Goal: Entertainment & Leisure: Browse casually

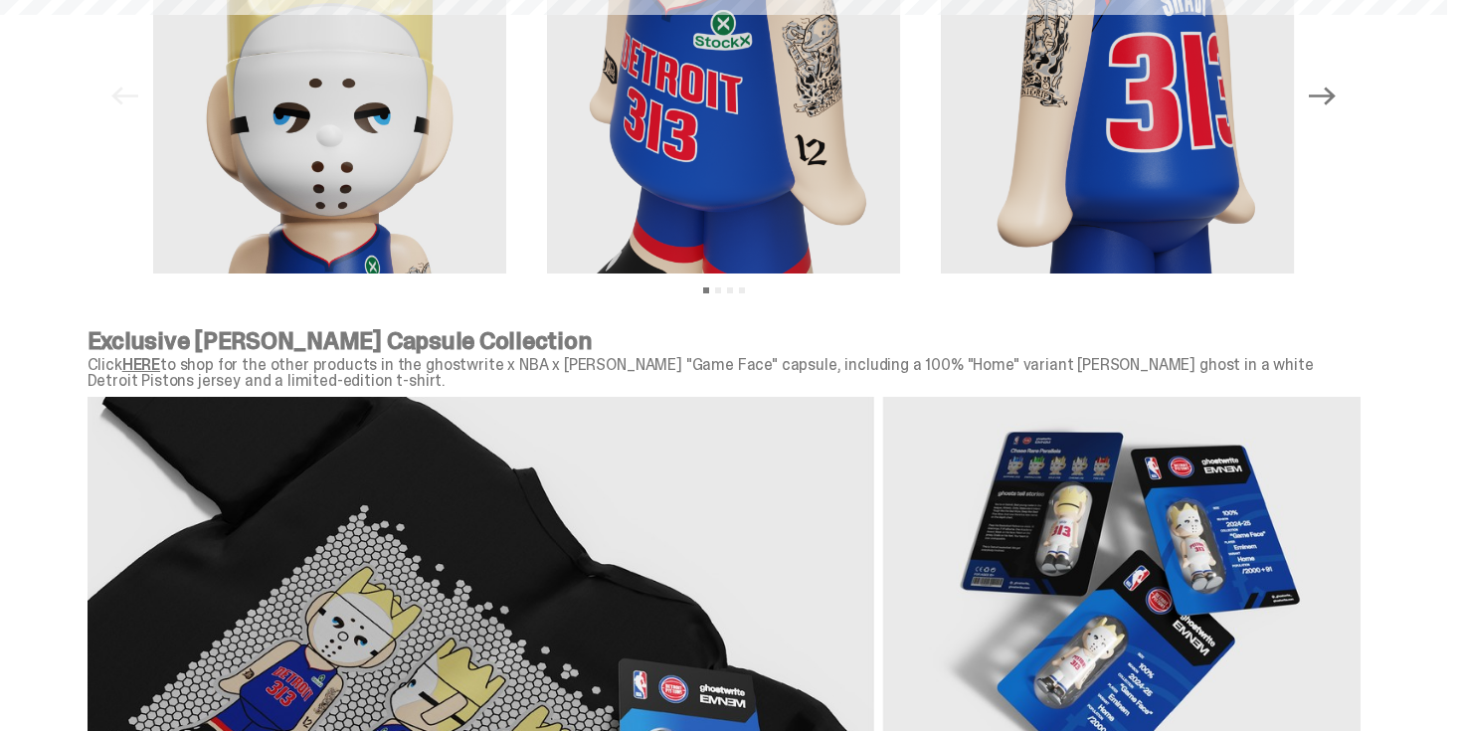
scroll to position [80, 0]
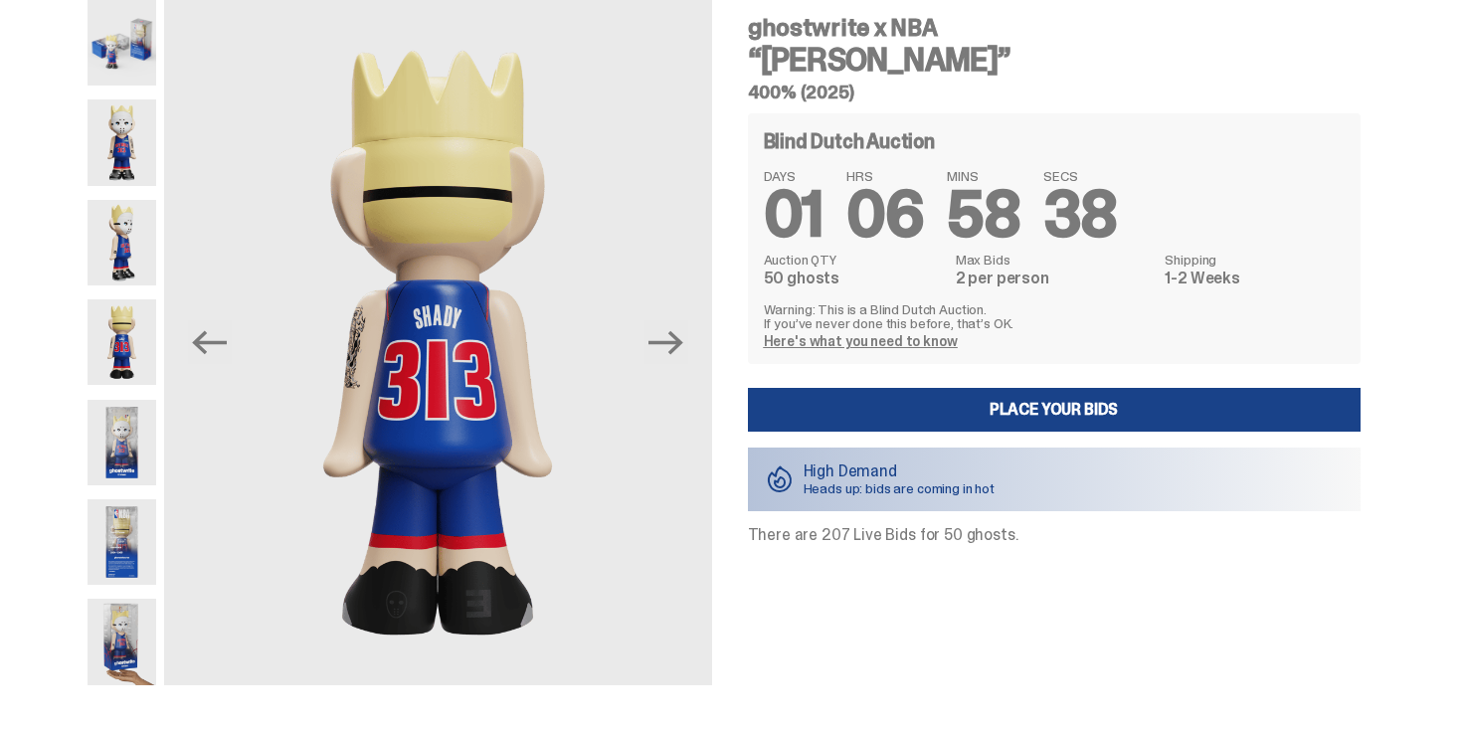
click at [127, 28] on img at bounding box center [122, 43] width 69 height 86
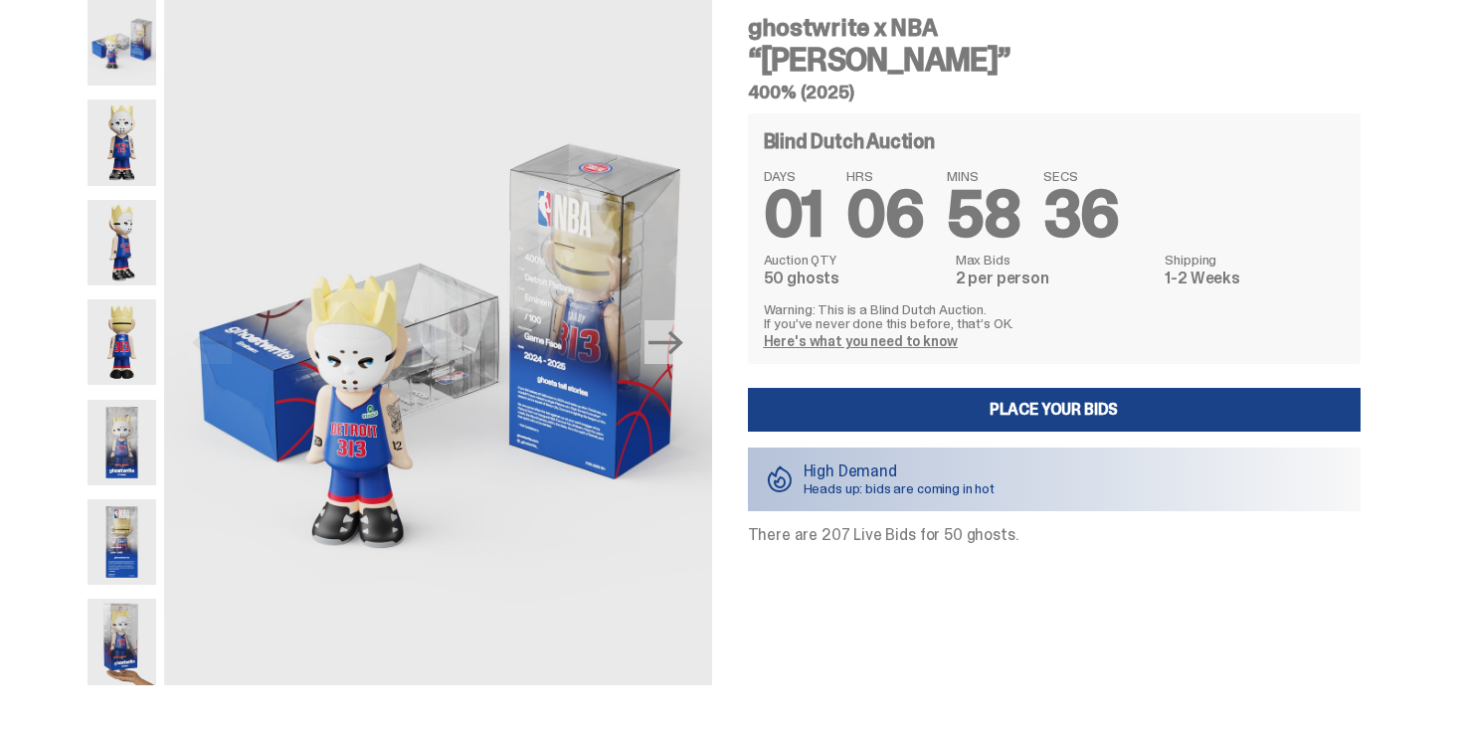
click at [124, 129] on img at bounding box center [122, 142] width 69 height 86
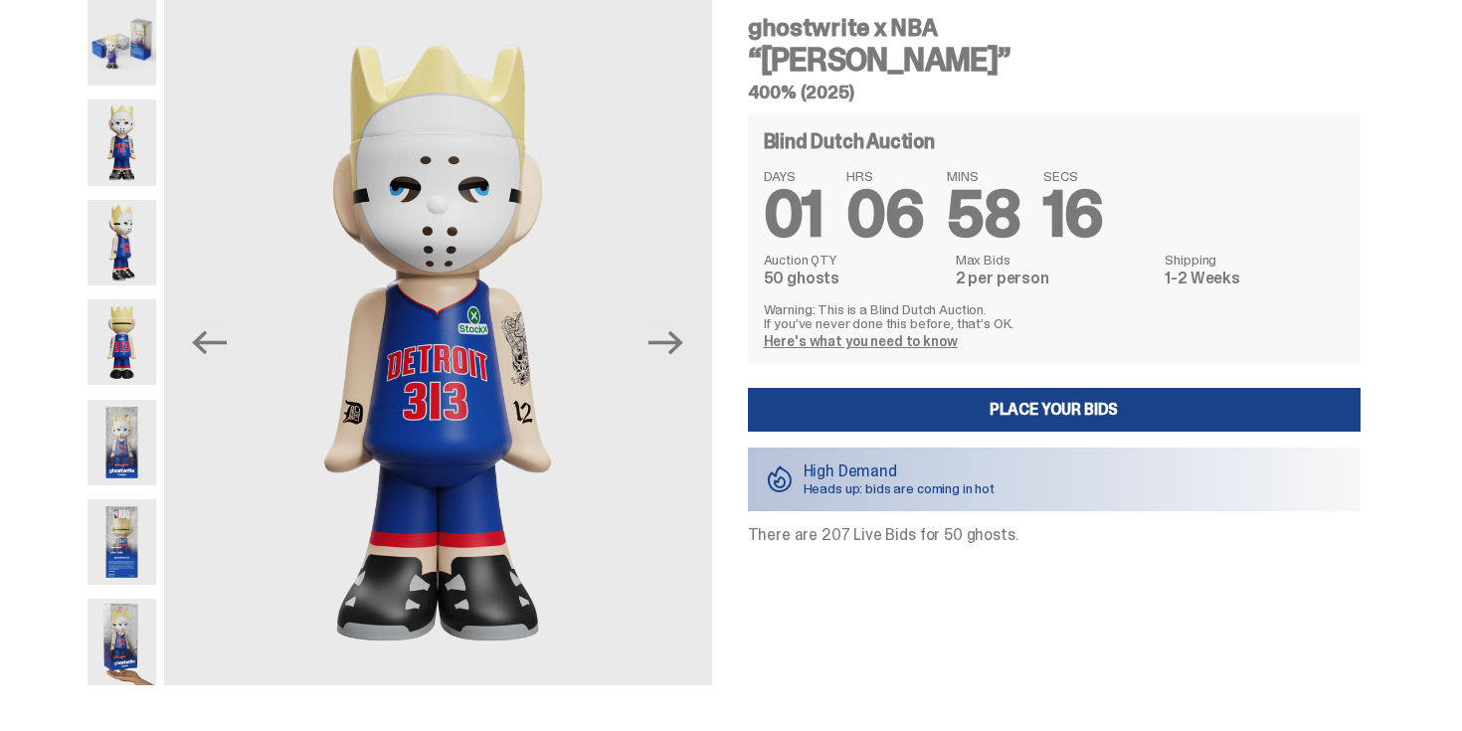
click at [119, 448] on img at bounding box center [122, 443] width 69 height 86
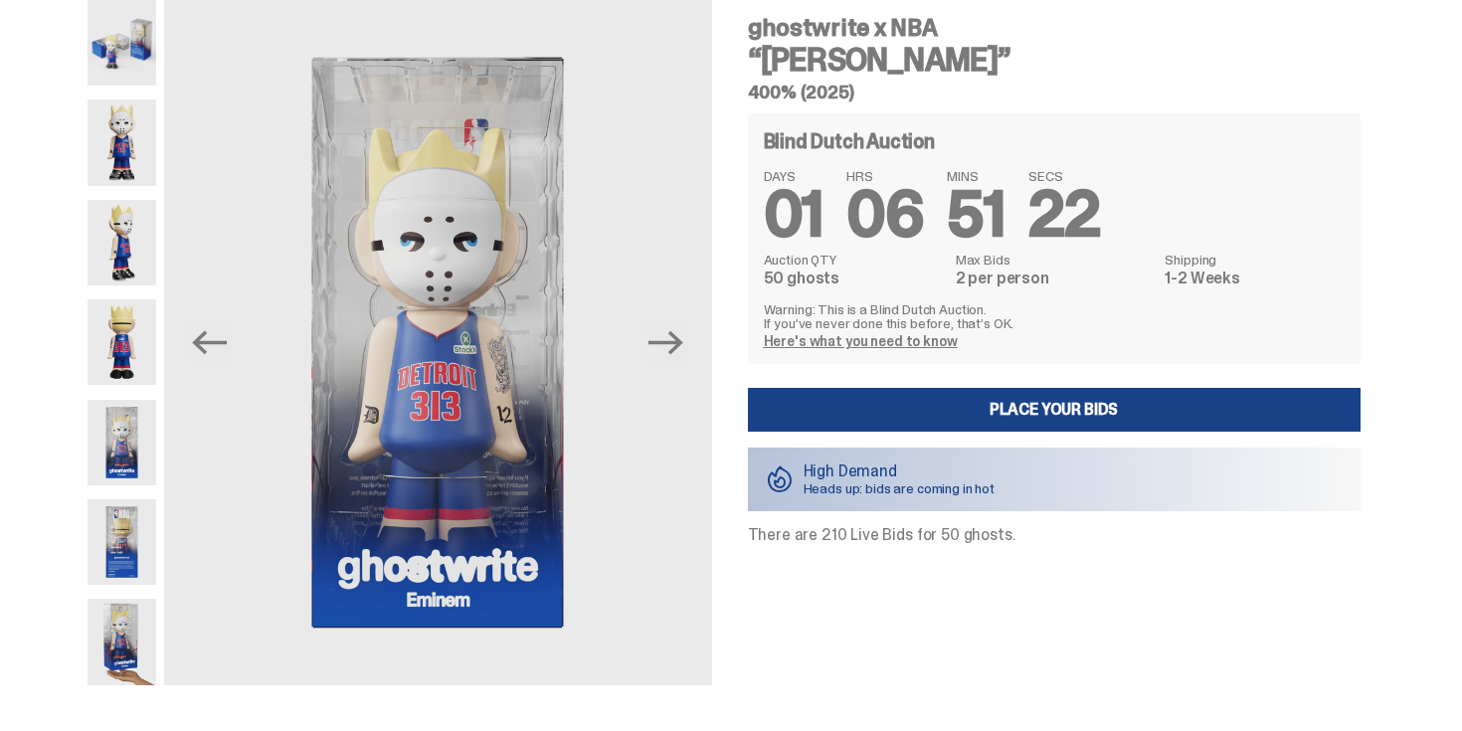
click at [138, 140] on img at bounding box center [122, 142] width 69 height 86
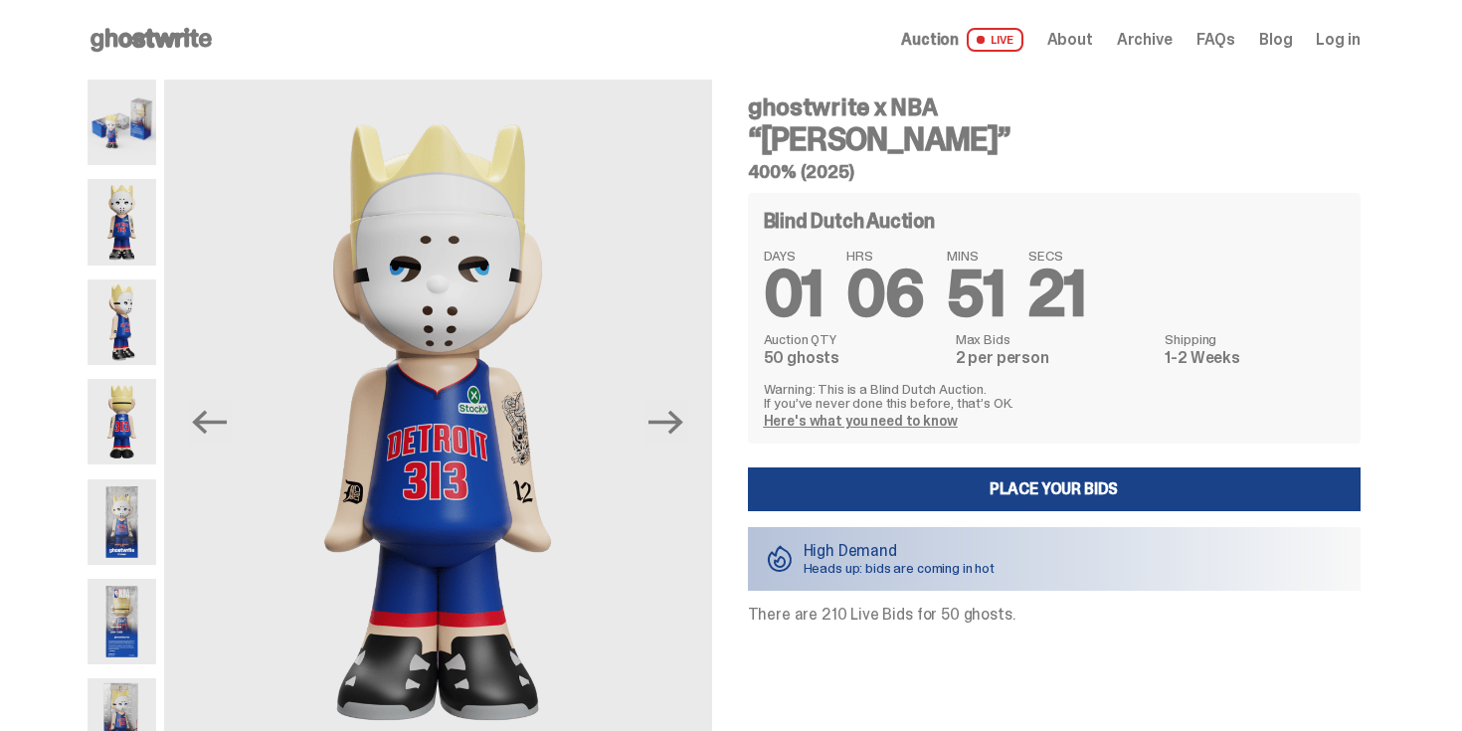
click at [166, 142] on div "Previous Next" at bounding box center [400, 422] width 625 height 685
click at [124, 136] on img at bounding box center [122, 123] width 69 height 86
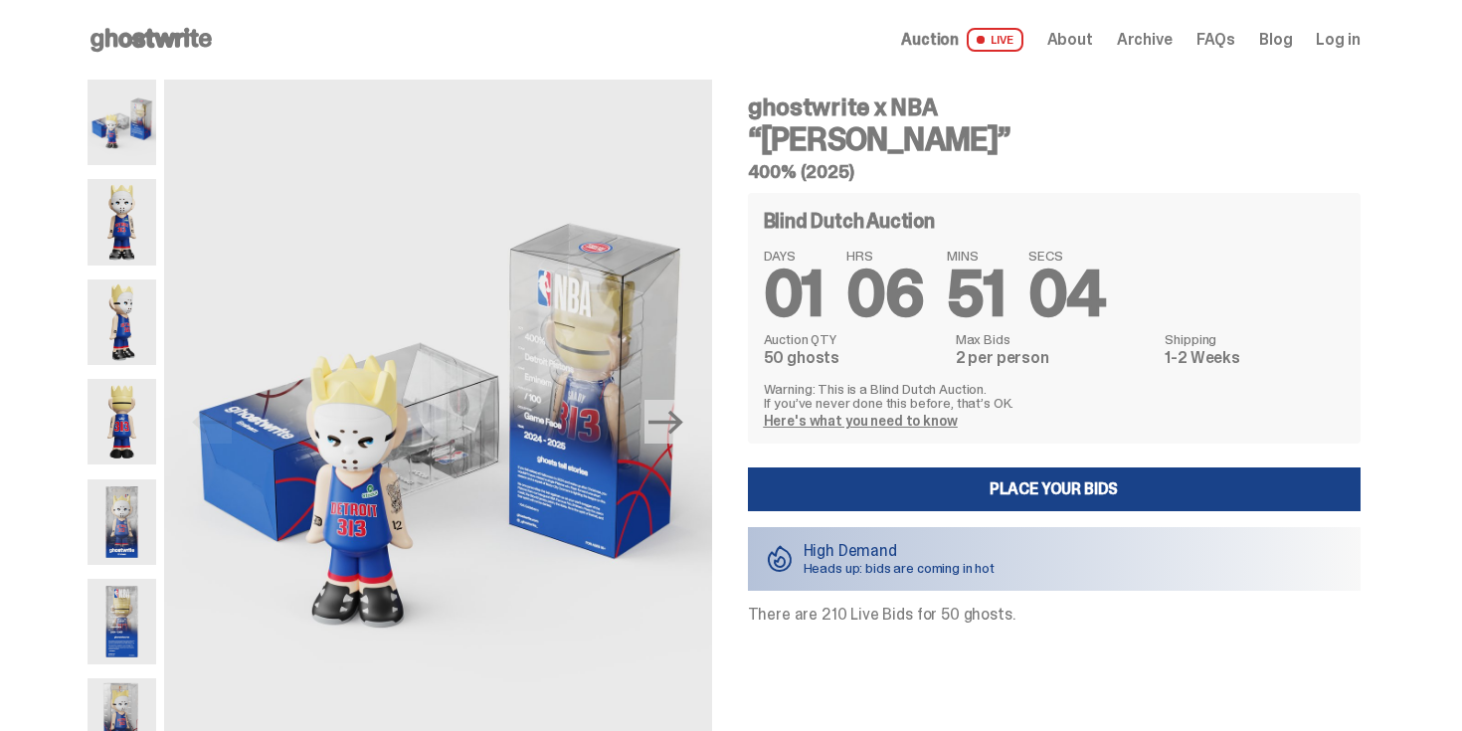
click at [116, 213] on img at bounding box center [122, 222] width 69 height 86
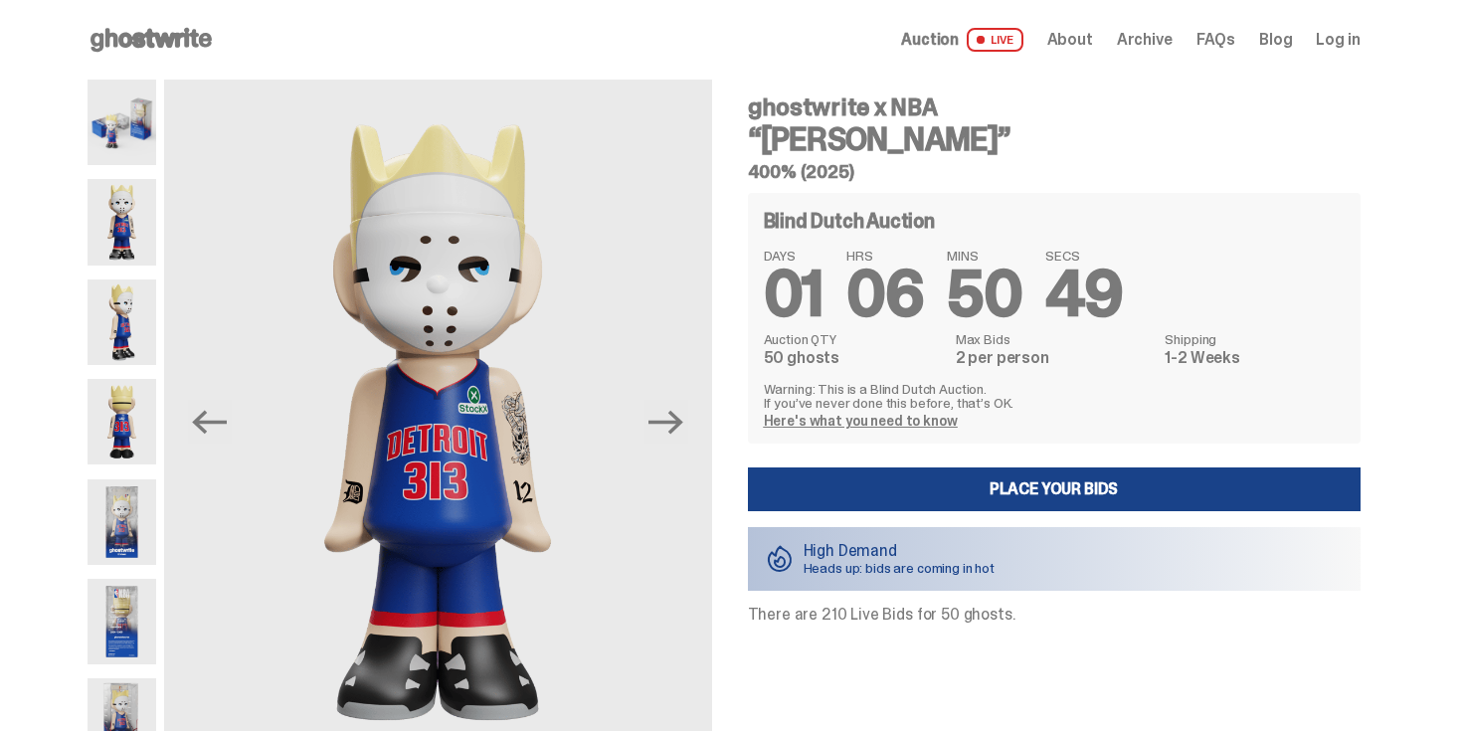
click at [152, 425] on img at bounding box center [122, 422] width 69 height 86
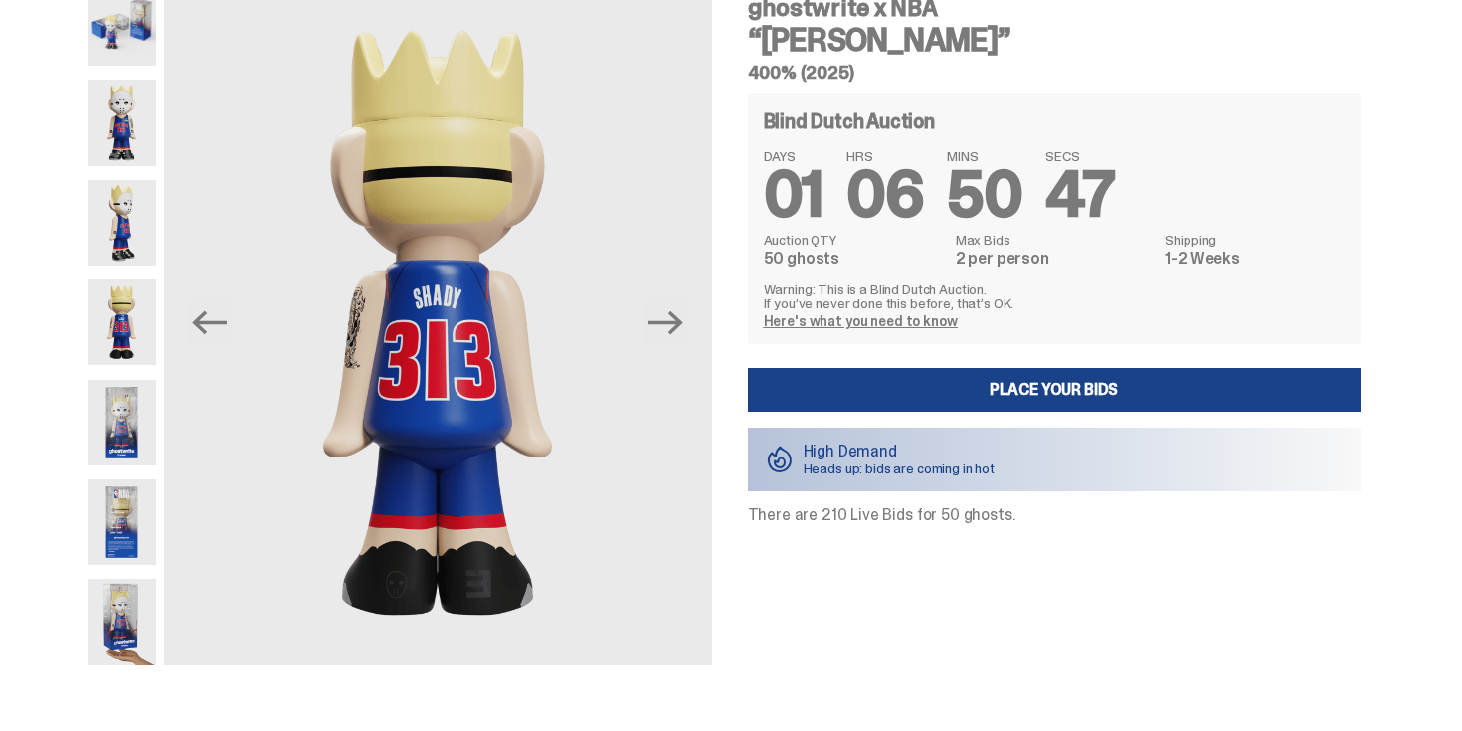
scroll to position [156, 0]
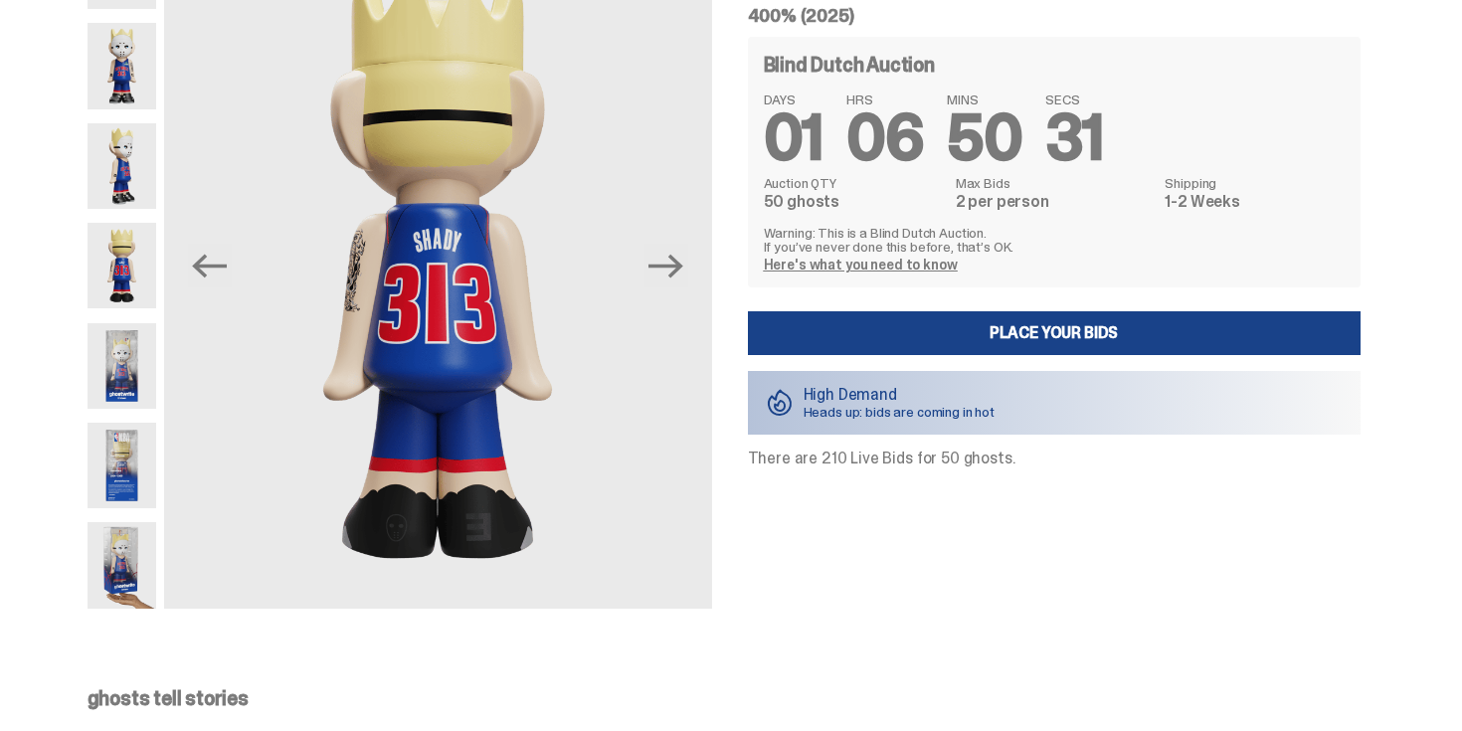
click at [126, 470] on img at bounding box center [122, 466] width 69 height 86
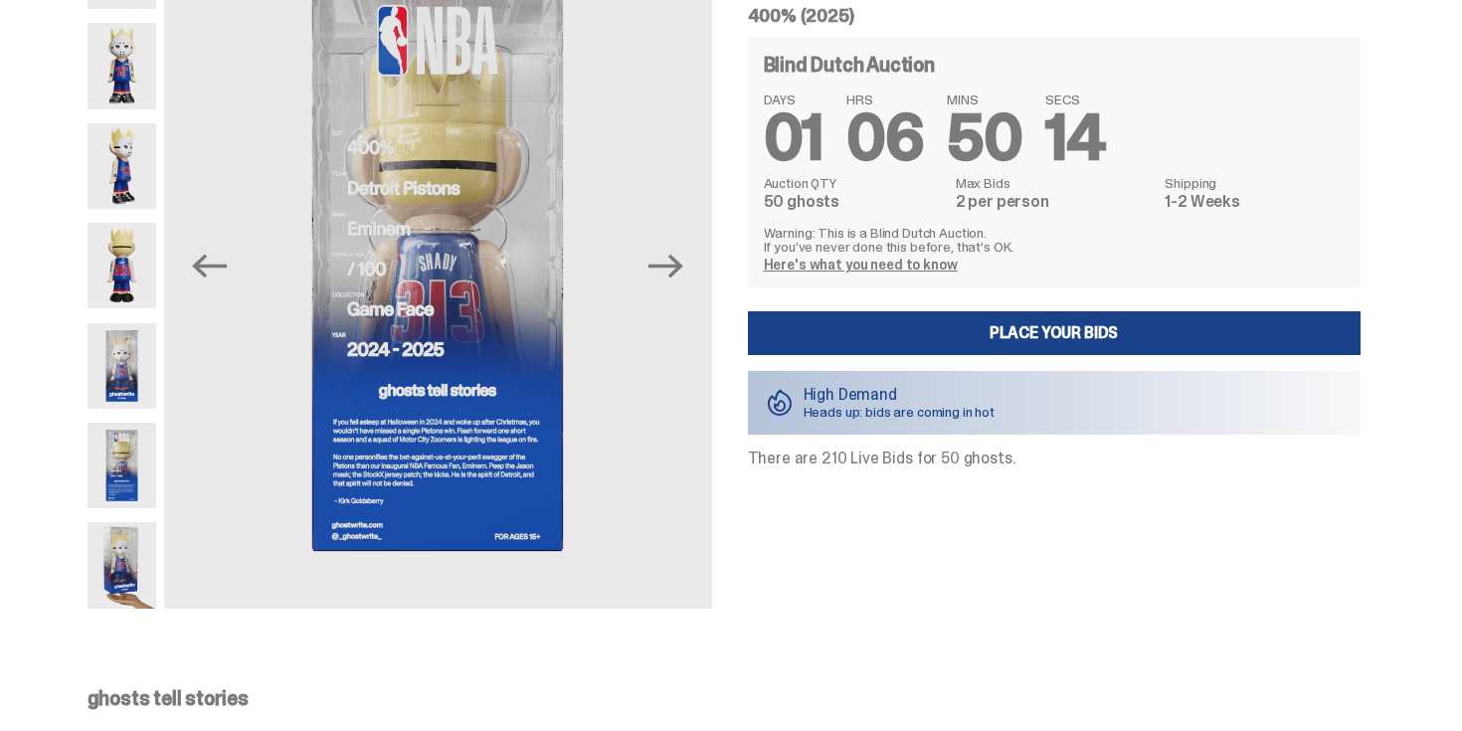
click at [127, 530] on img at bounding box center [122, 565] width 69 height 86
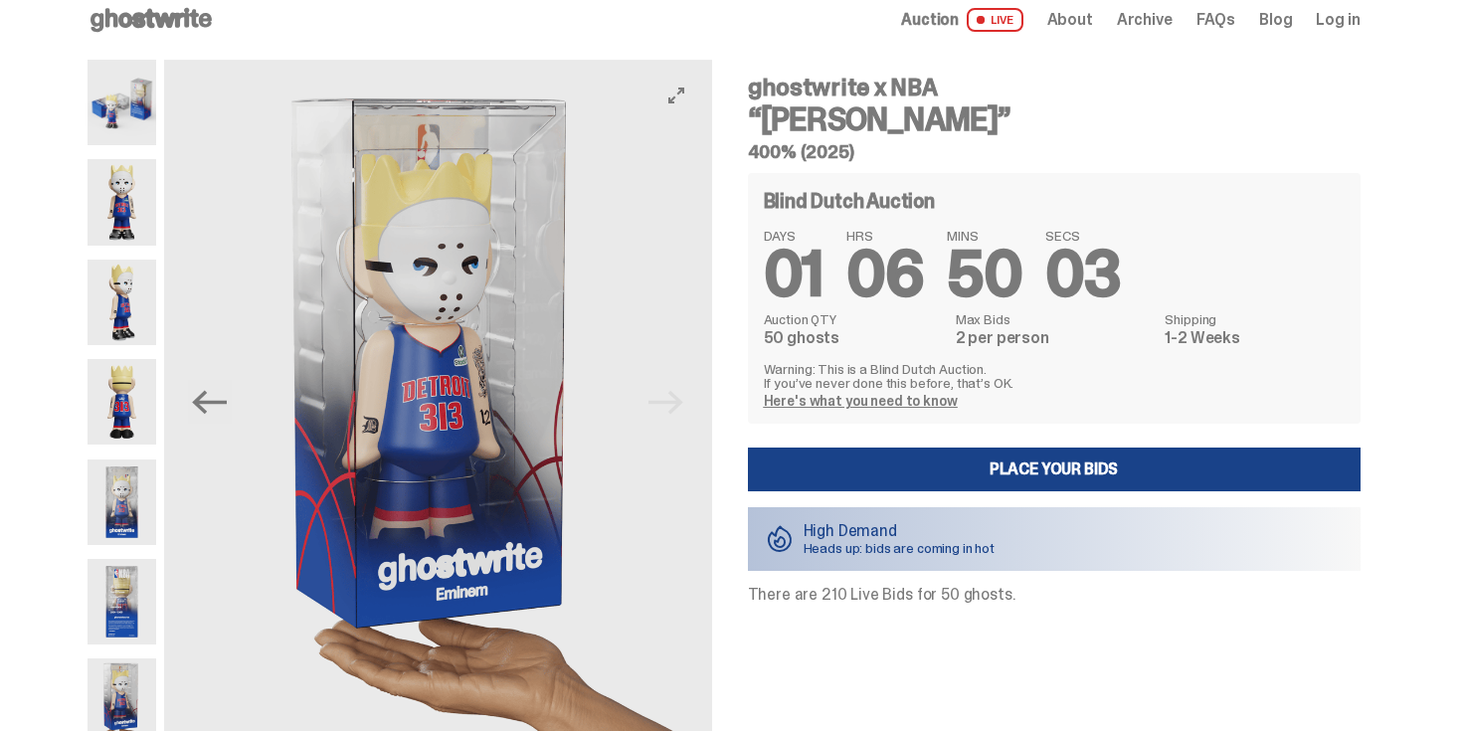
scroll to position [17, 0]
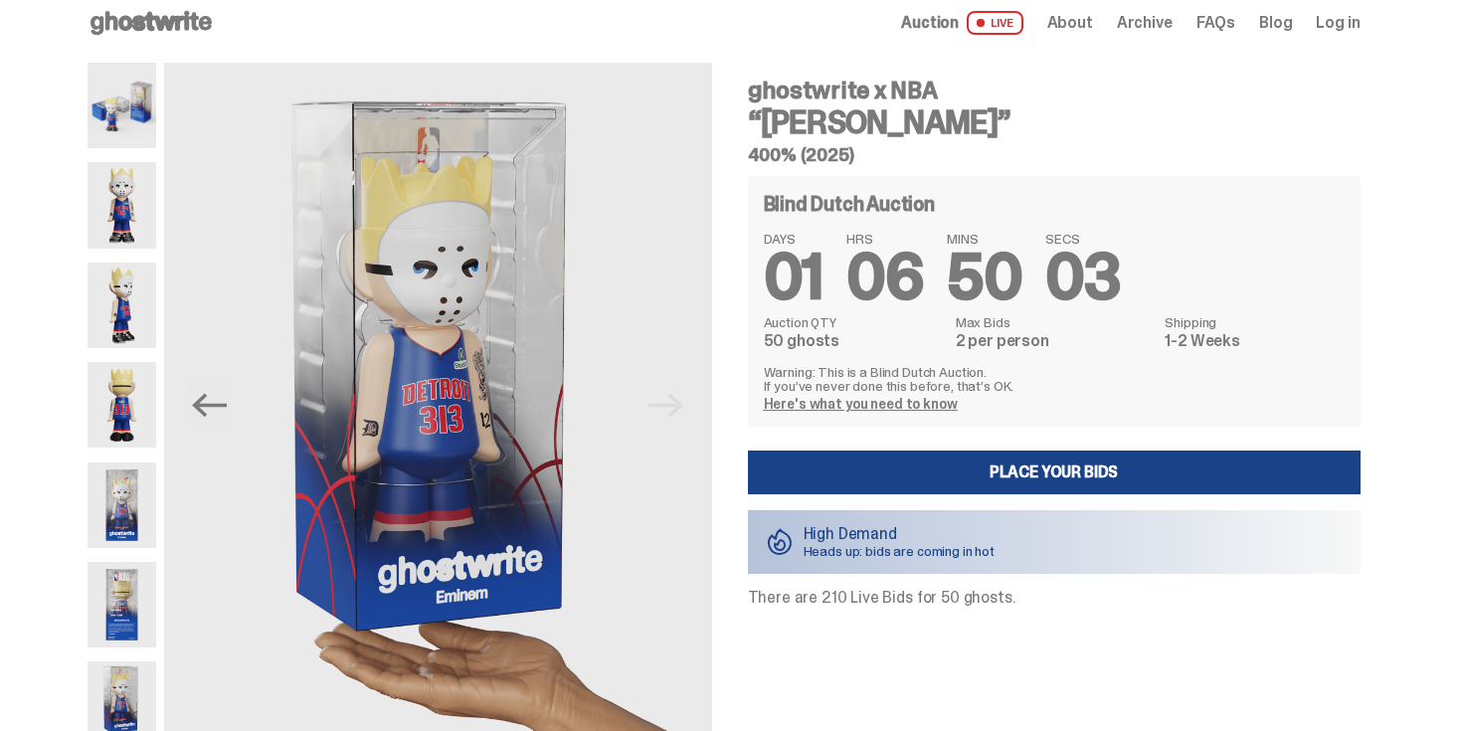
click at [124, 95] on img at bounding box center [122, 106] width 69 height 86
